Goal: Information Seeking & Learning: Learn about a topic

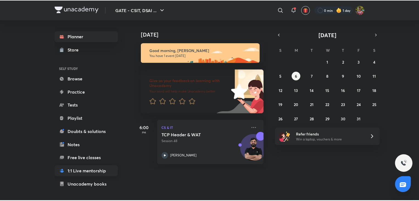
scroll to position [47, 0]
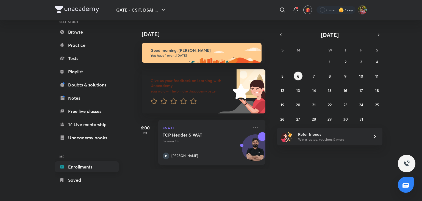
click at [82, 165] on link "Enrollments" at bounding box center [87, 166] width 64 height 11
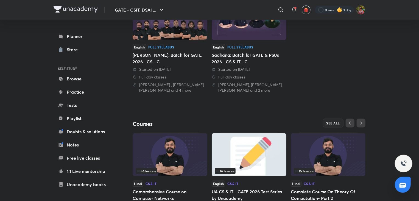
scroll to position [151, 0]
click at [334, 126] on button "SEE ALL" at bounding box center [333, 122] width 21 height 9
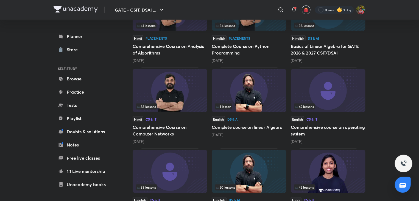
scroll to position [369, 0]
click at [188, 128] on h5 "Comprehensive Course on Computer Networks" at bounding box center [170, 129] width 75 height 13
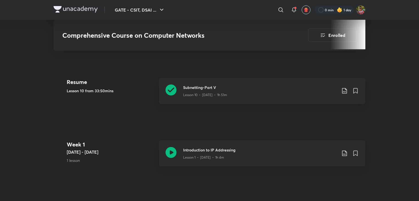
scroll to position [232, 0]
click at [187, 95] on p "Lesson 10 • [DATE] • 1h 51m" at bounding box center [205, 94] width 44 height 5
